Goal: Information Seeking & Learning: Find specific fact

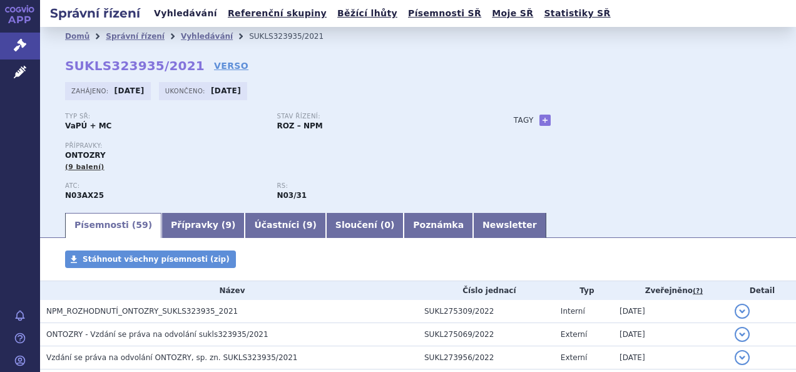
click at [185, 9] on link "Vyhledávání" at bounding box center [185, 13] width 71 height 17
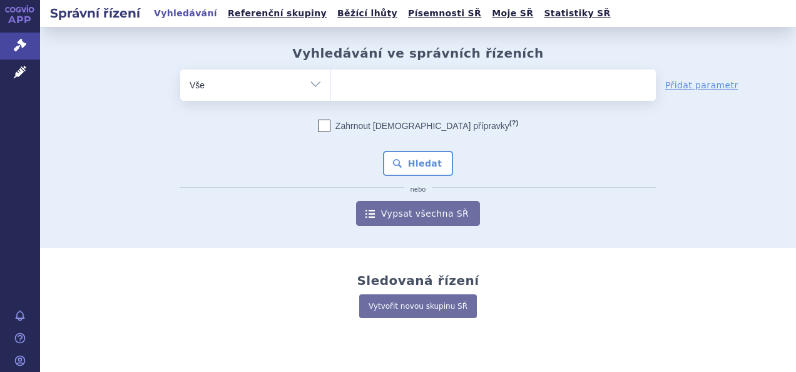
click at [358, 80] on ul at bounding box center [493, 82] width 325 height 26
click at [331, 80] on select at bounding box center [330, 84] width 1 height 31
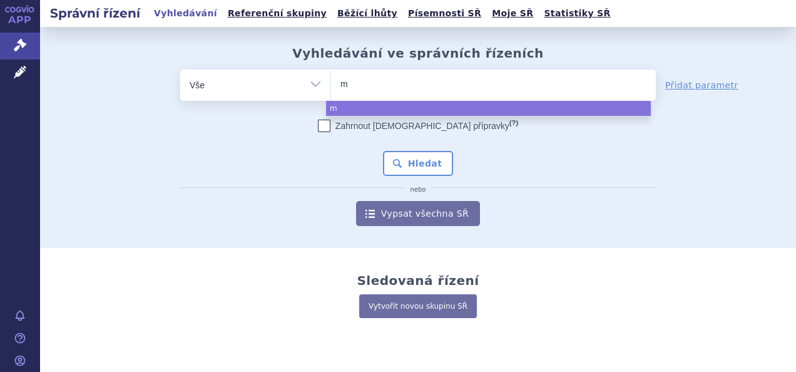
type input "ma"
type input "mac"
type input "macmi"
type input "macmiro"
type input "macmiror"
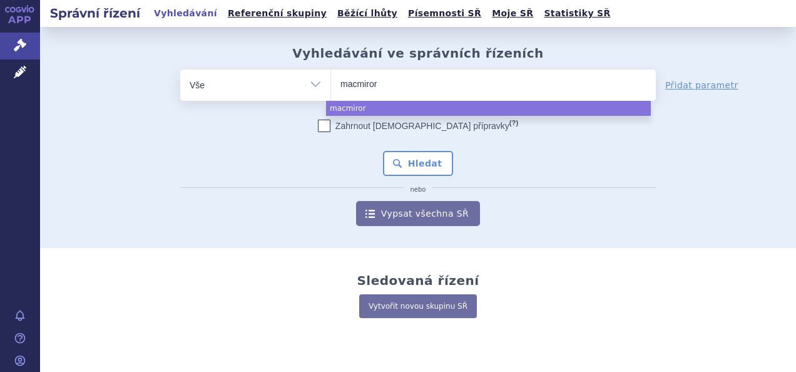
select select "macmiror"
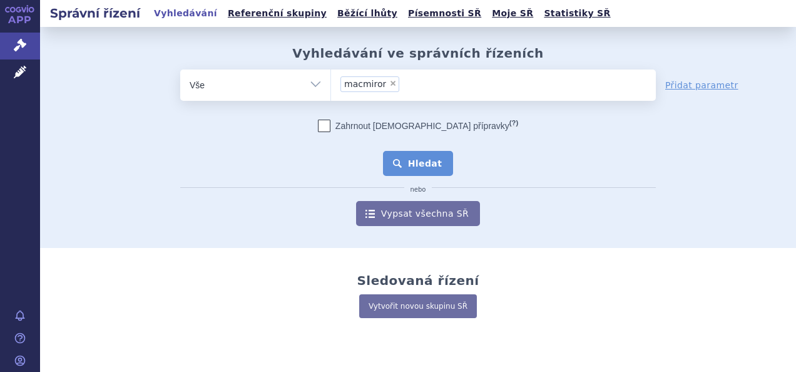
click at [402, 153] on button "Hledat" at bounding box center [418, 163] width 71 height 25
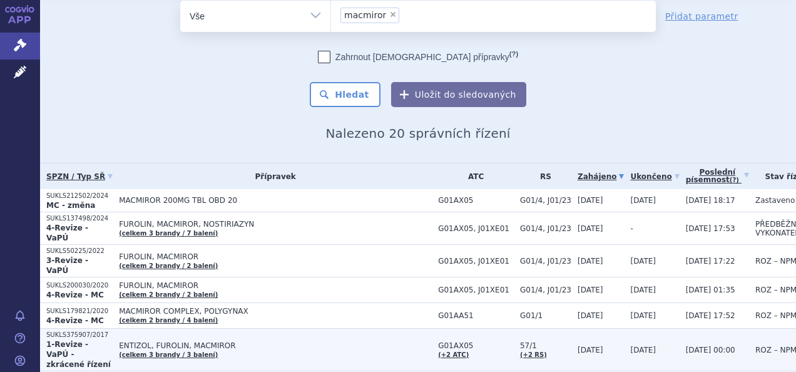
scroll to position [125, 0]
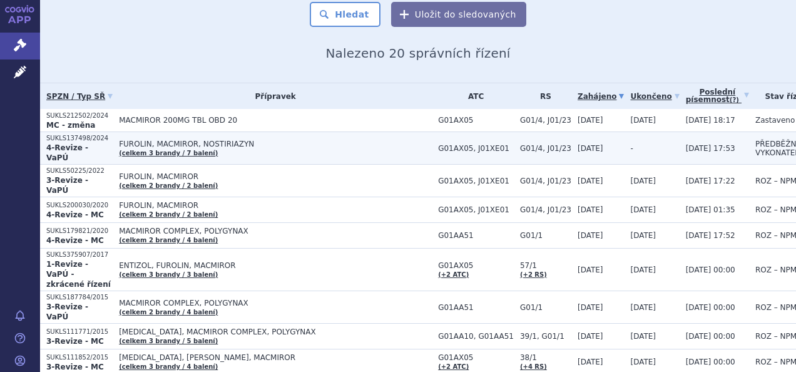
click at [155, 150] on link "(celkem 3 brandy / 7 balení)" at bounding box center [168, 153] width 99 height 7
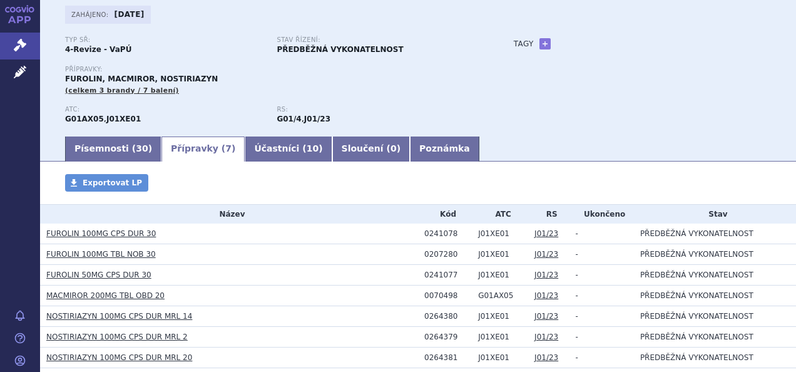
scroll to position [147, 0]
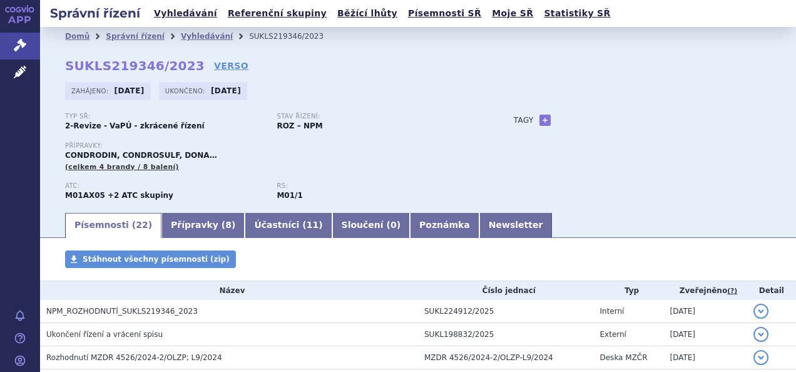
click at [393, 90] on div "Zahájeno: [DATE] Ukončeno: [DATE]" at bounding box center [418, 94] width 706 height 24
click at [389, 103] on div "Zahájeno: [DATE] Ukončeno: [DATE]" at bounding box center [418, 94] width 706 height 24
